Goal: Task Accomplishment & Management: Use online tool/utility

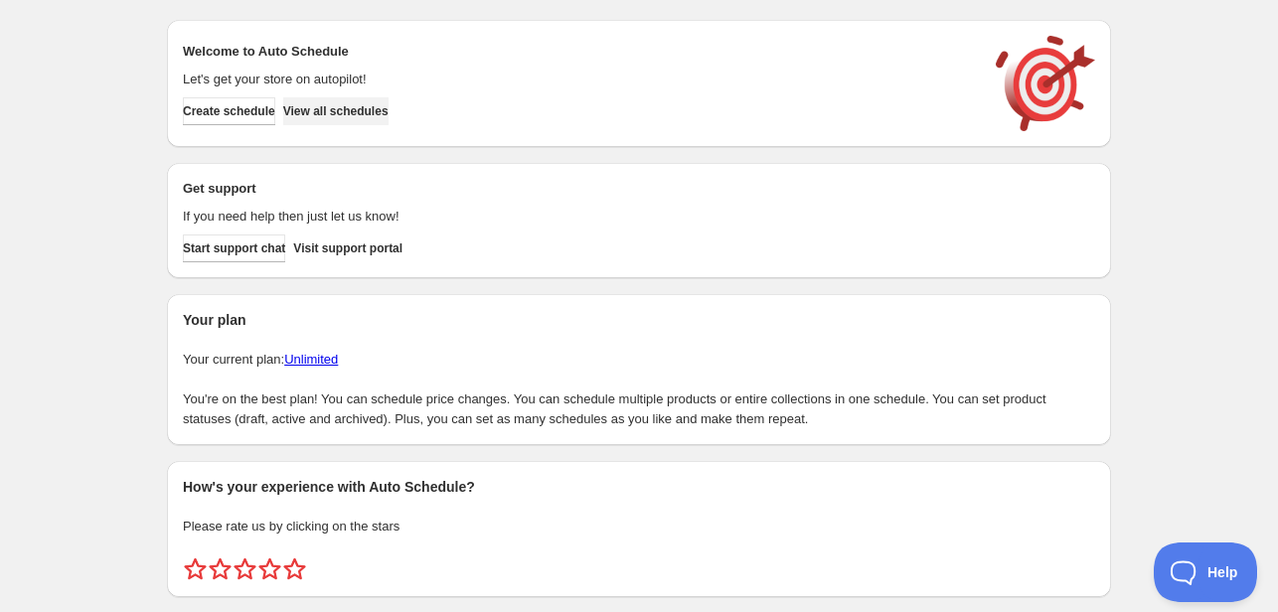
click at [380, 109] on span "View all schedules" at bounding box center [335, 111] width 105 height 16
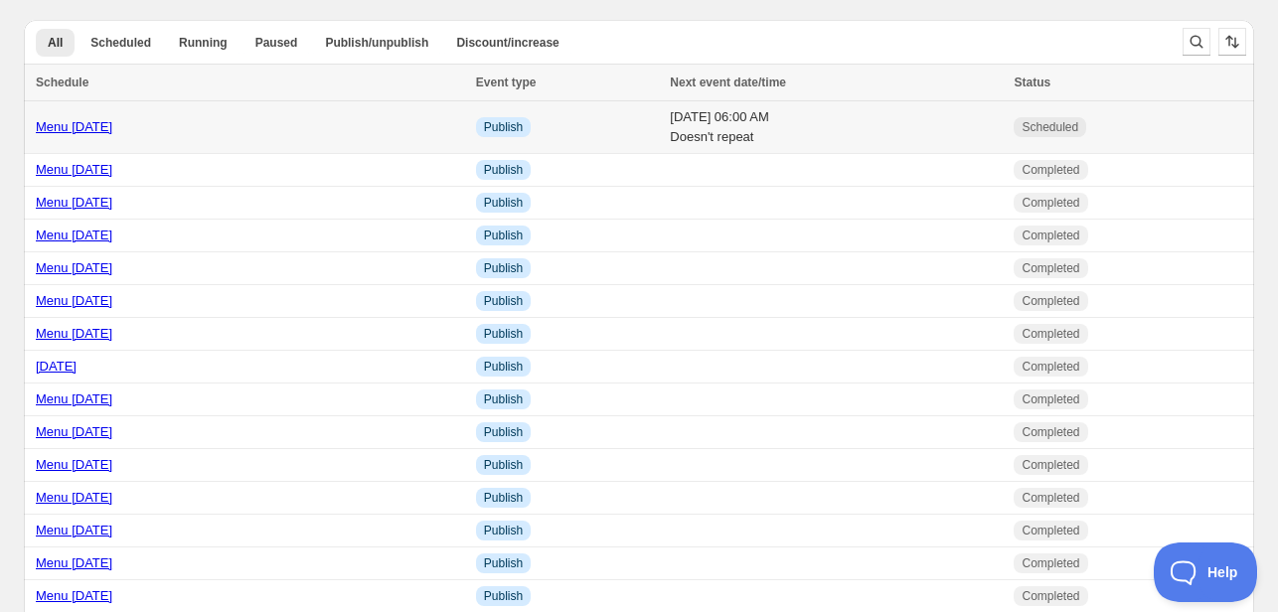
click at [82, 129] on link "Menu [DATE]" at bounding box center [74, 126] width 77 height 15
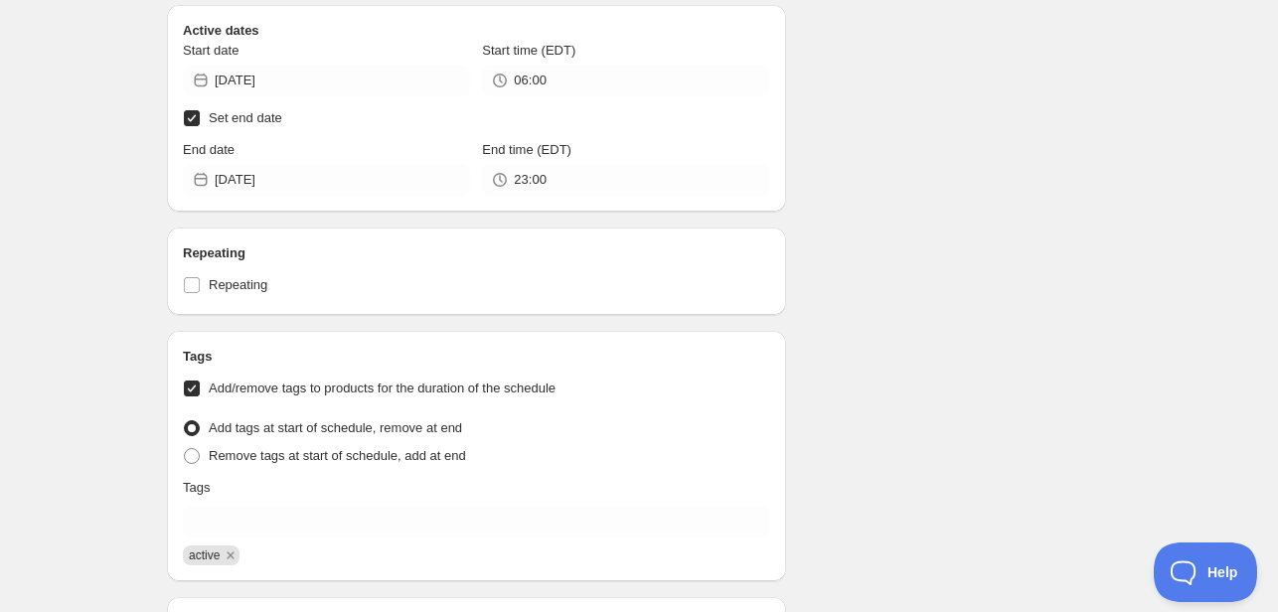
scroll to position [1789, 0]
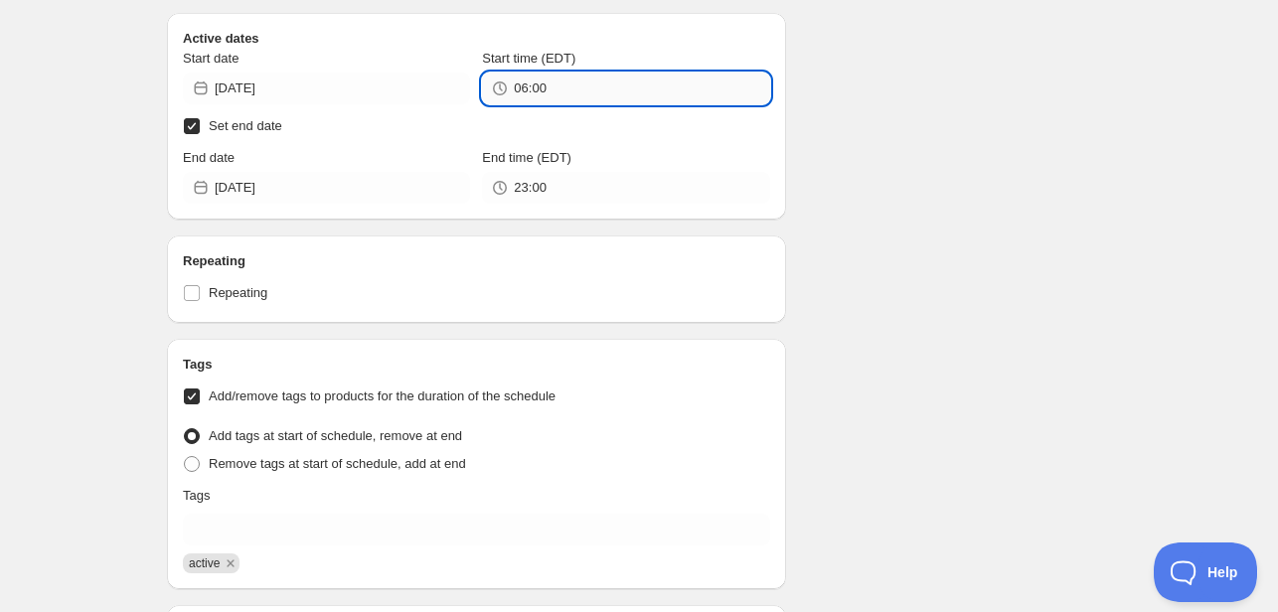
click at [556, 86] on input "06:00" at bounding box center [641, 89] width 255 height 32
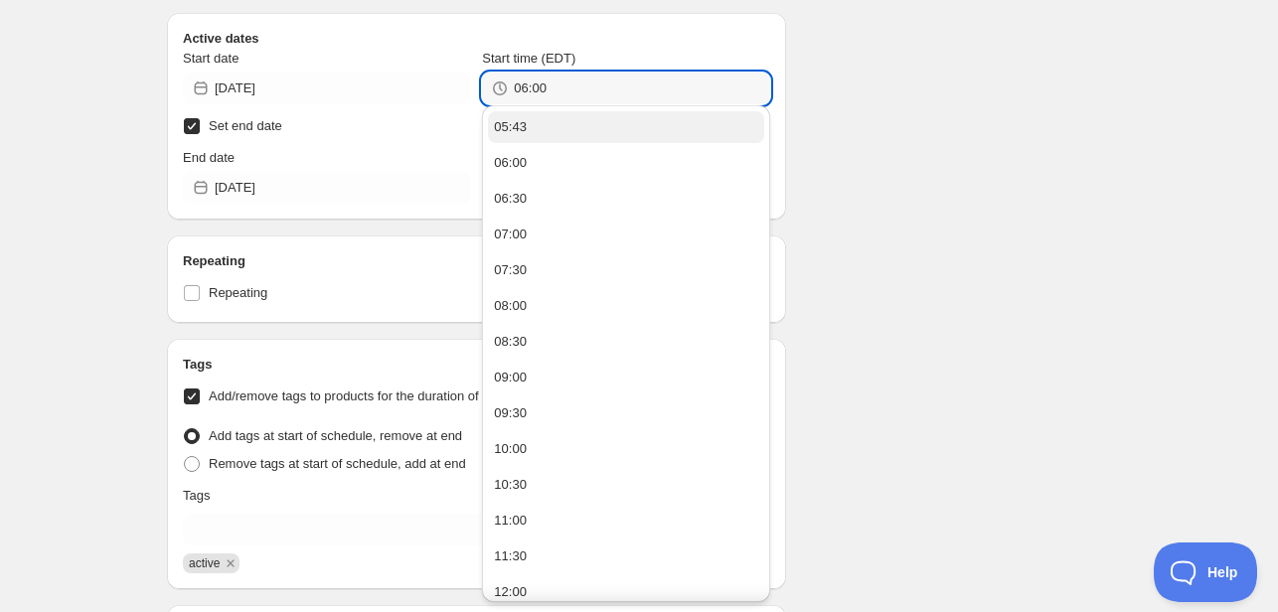
click at [527, 124] on button "05:43" at bounding box center [625, 127] width 275 height 32
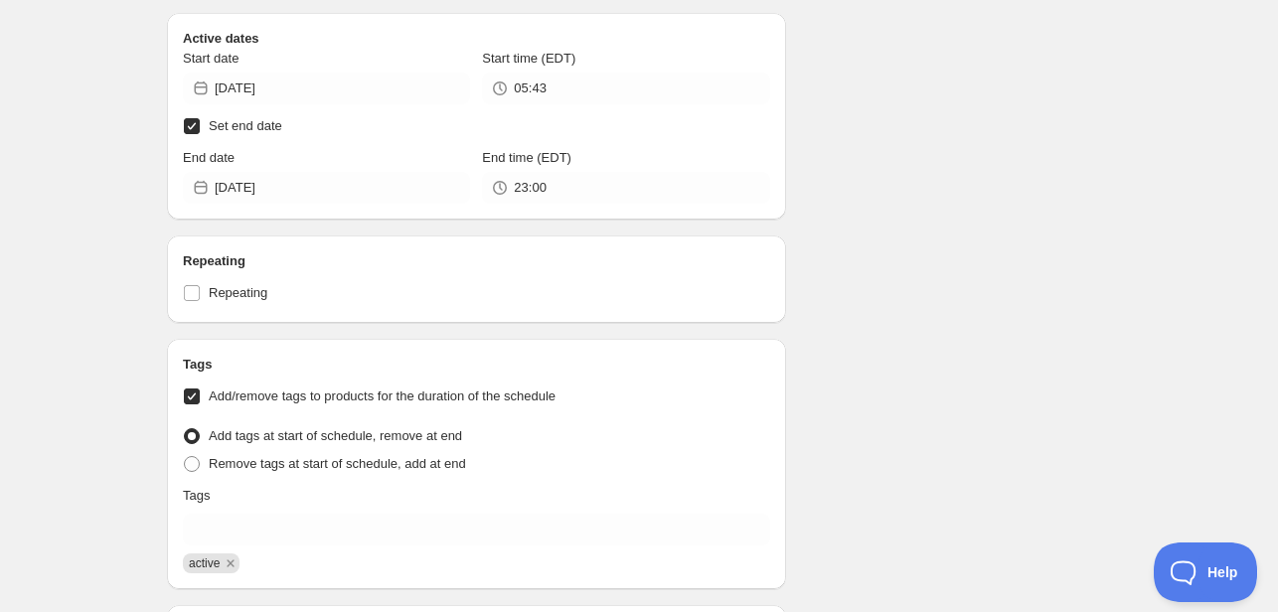
type input "05:43"
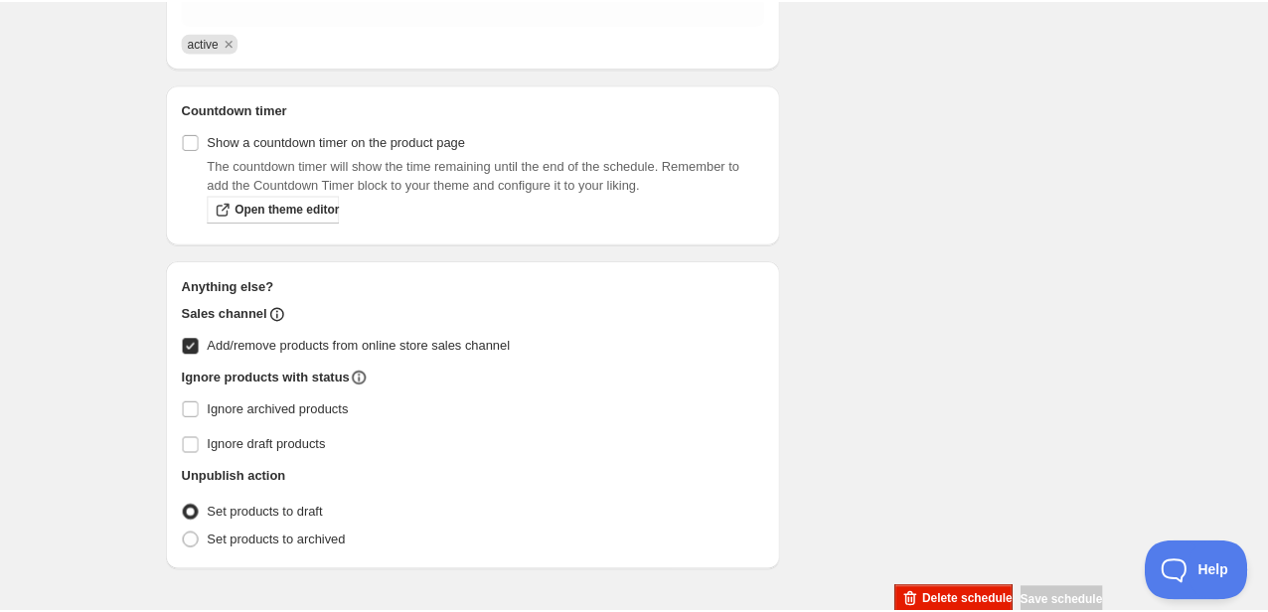
scroll to position [2347, 0]
